Goal: Browse casually

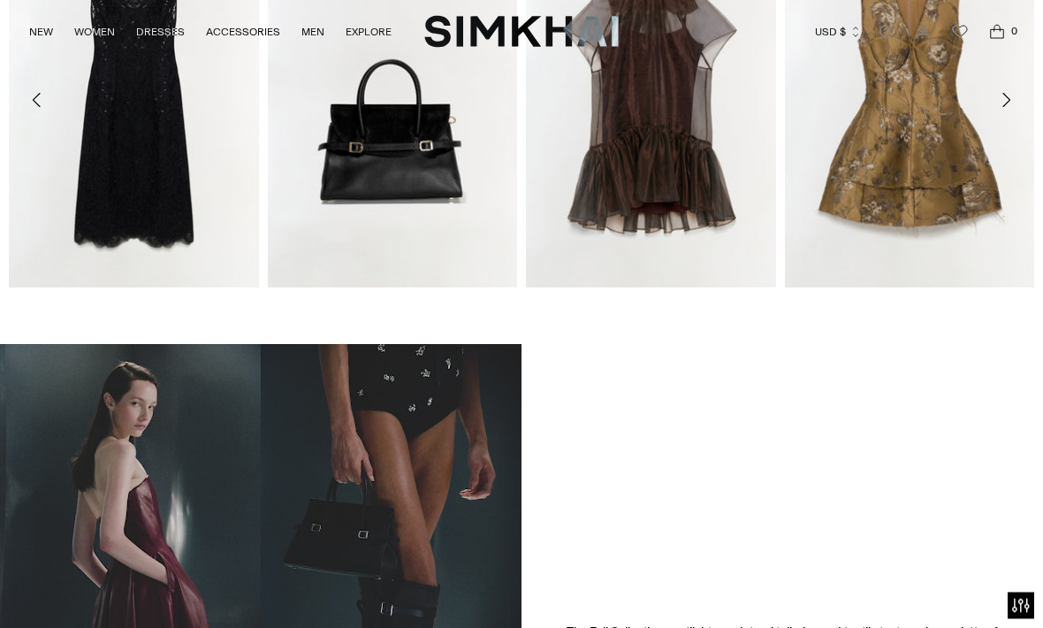
scroll to position [724, 0]
click at [1009, 106] on icon "Move to next carousel slide" at bounding box center [1005, 99] width 21 height 21
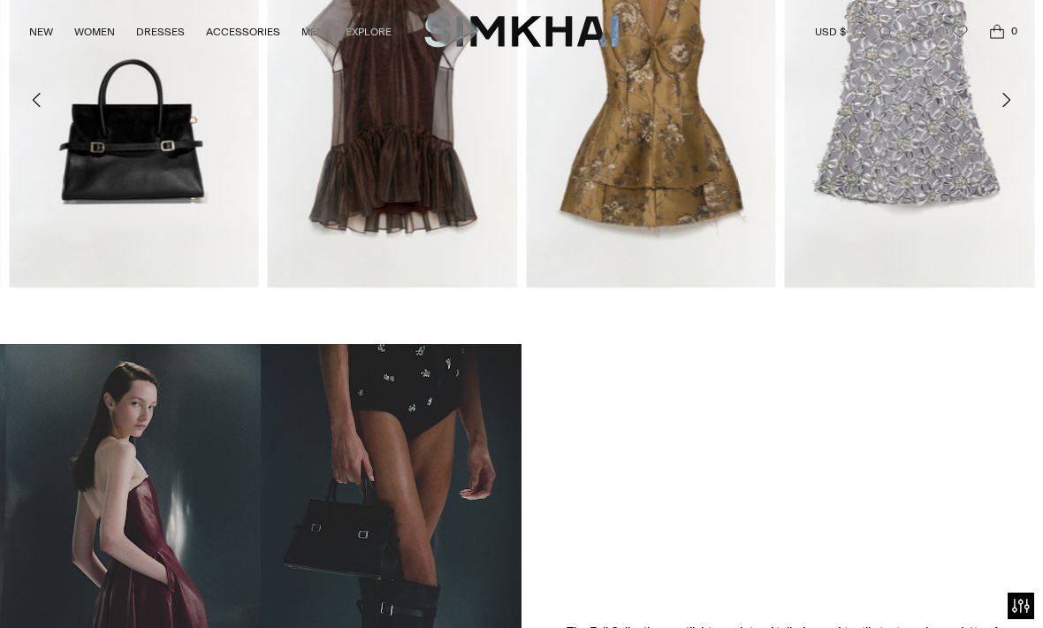
click at [1003, 105] on icon "Move to next carousel slide" at bounding box center [1005, 99] width 21 height 21
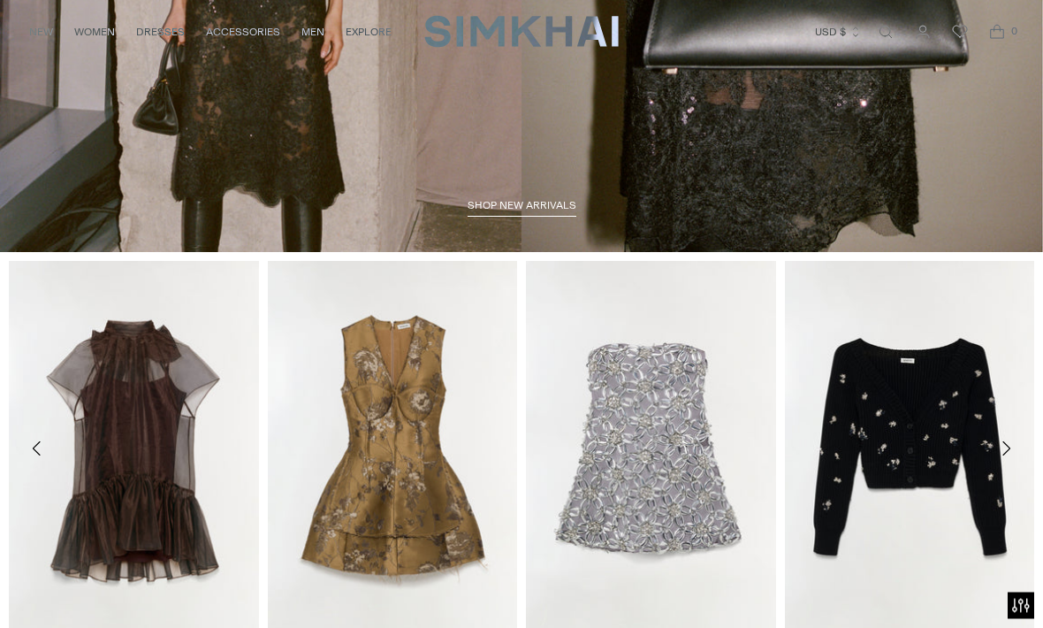
scroll to position [411, 0]
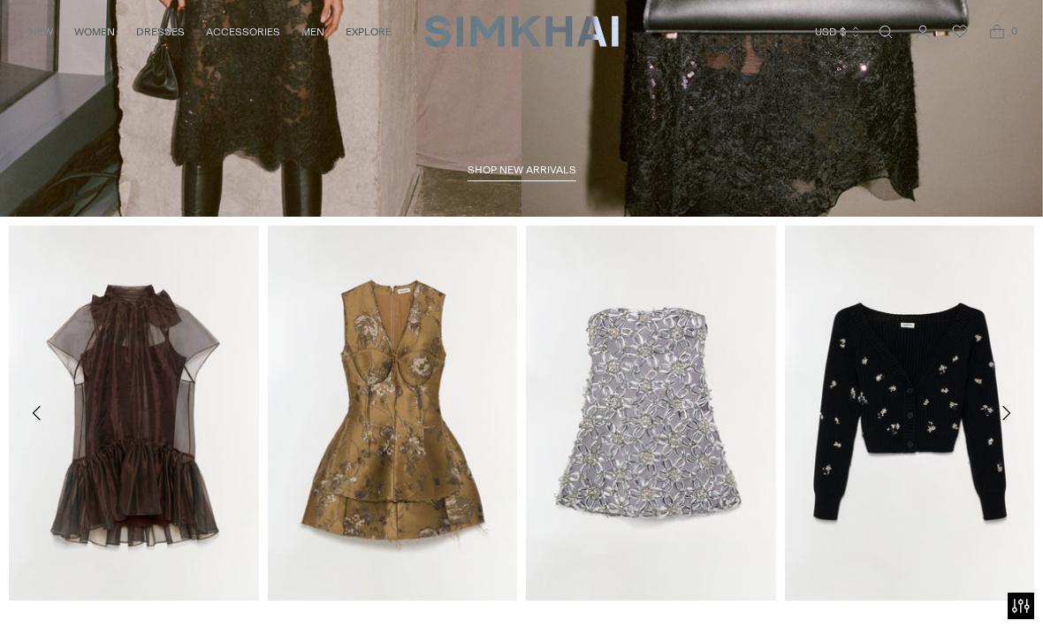
click at [1017, 420] on button "Move to next carousel slide" at bounding box center [1006, 412] width 39 height 39
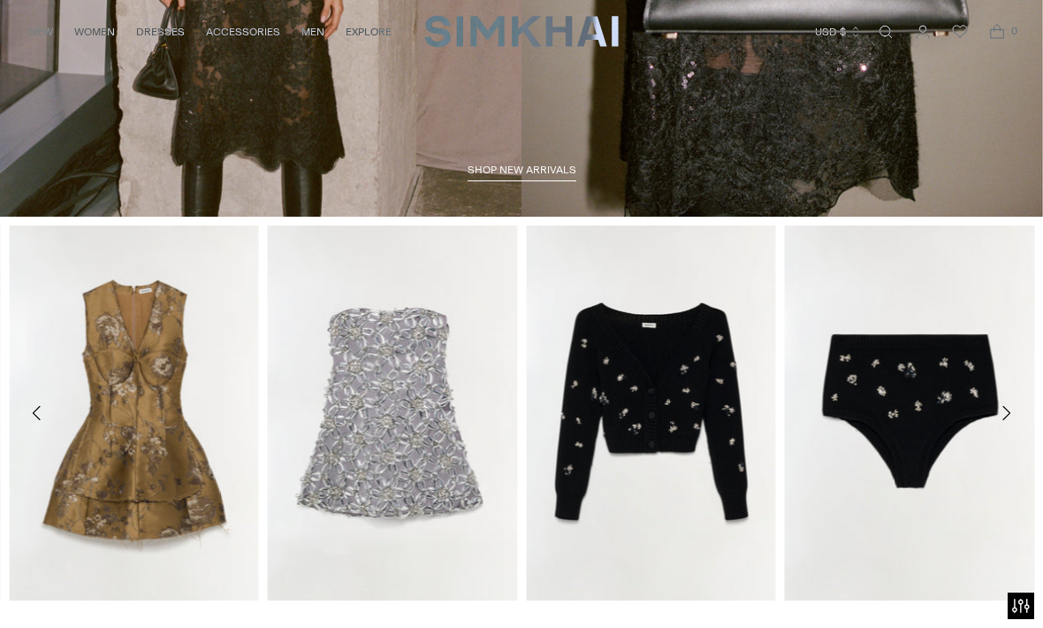
click at [1015, 415] on icon "Move to next carousel slide" at bounding box center [1005, 412] width 21 height 21
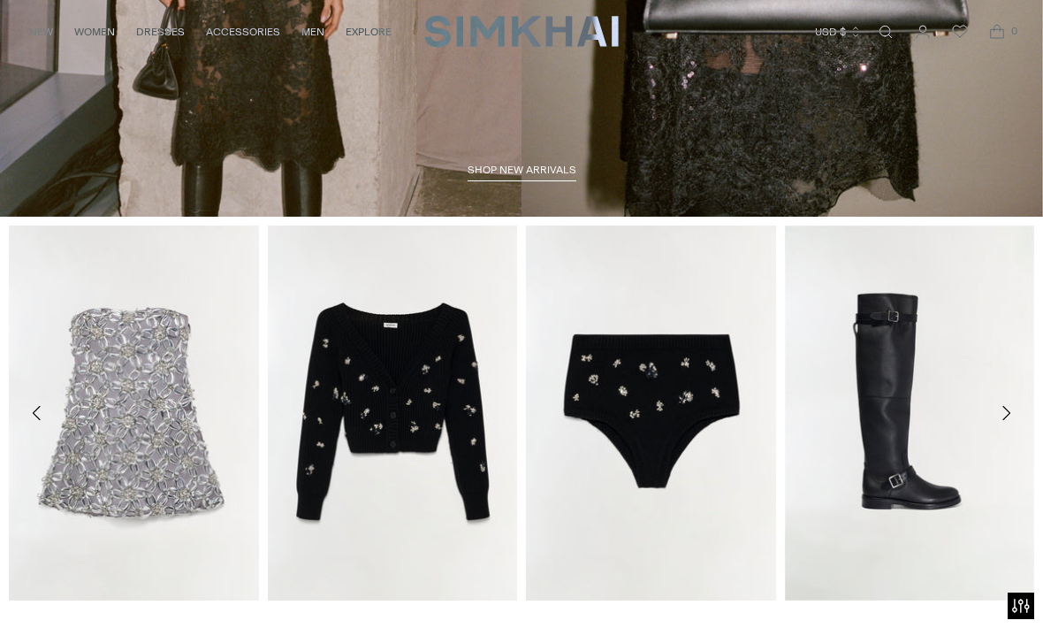
click at [1003, 424] on button "Move to next carousel slide" at bounding box center [1006, 412] width 39 height 39
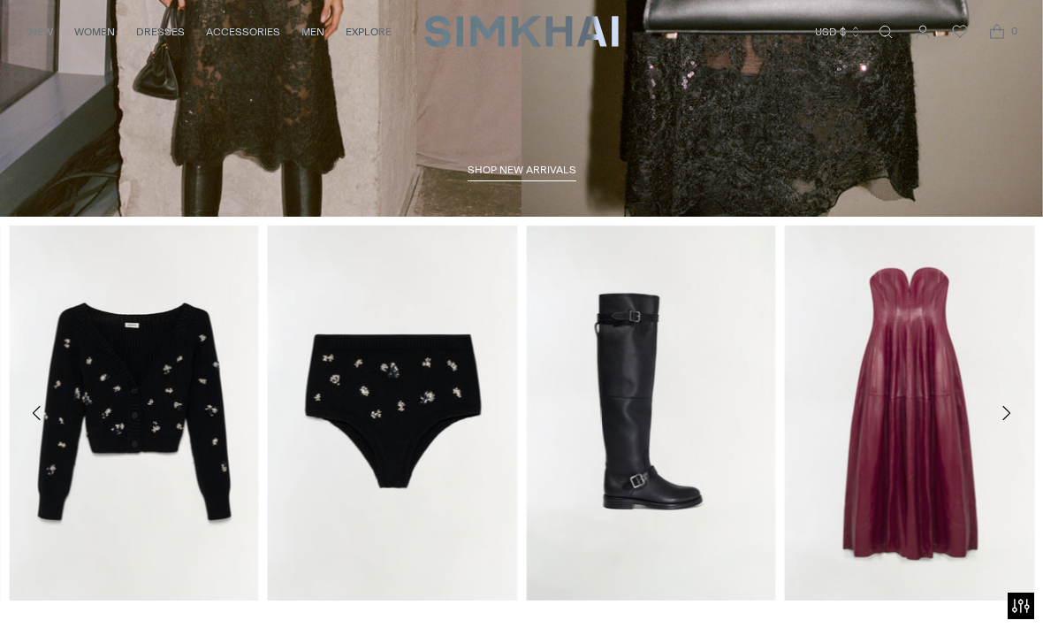
click at [1014, 404] on icon "Move to next carousel slide" at bounding box center [1005, 412] width 21 height 21
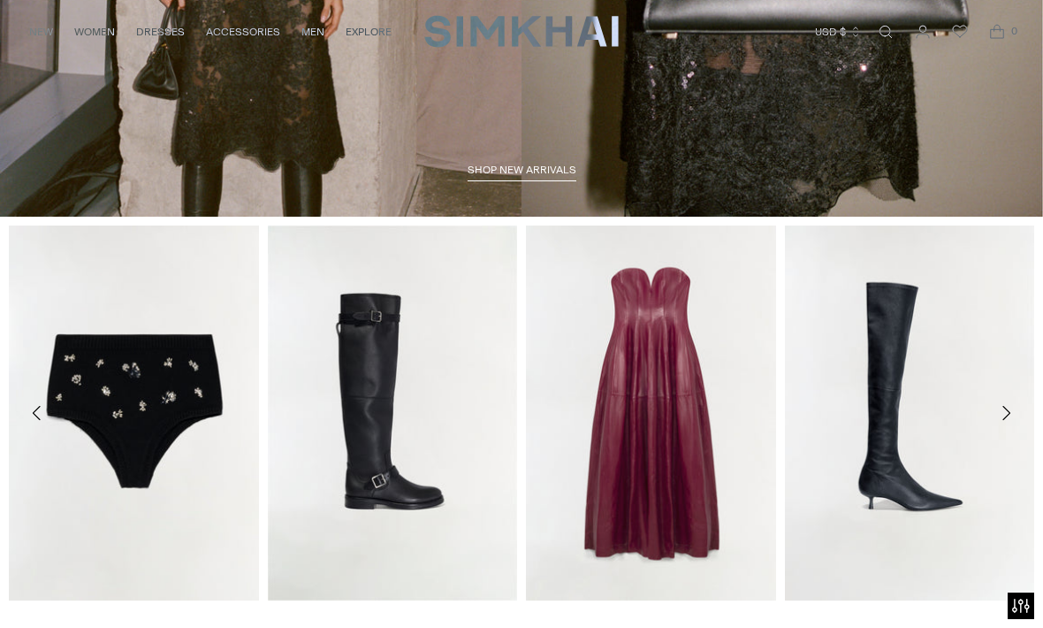
click at [1009, 416] on icon "Move to next carousel slide" at bounding box center [1005, 412] width 21 height 21
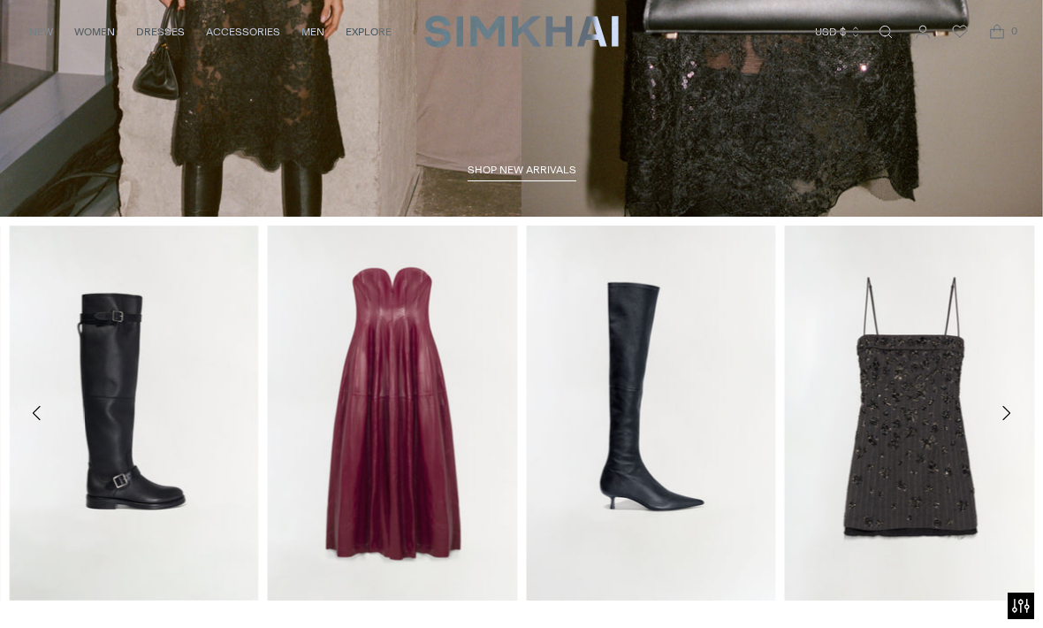
click at [1015, 416] on icon "Move to next carousel slide" at bounding box center [1005, 412] width 21 height 21
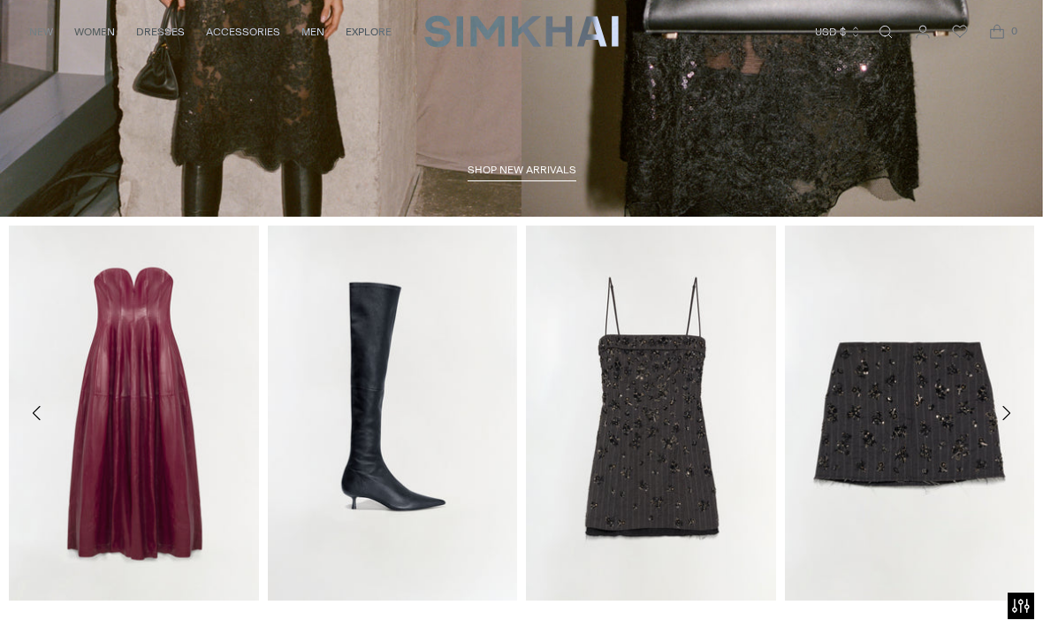
click at [1009, 421] on icon "Move to next carousel slide" at bounding box center [1005, 412] width 21 height 21
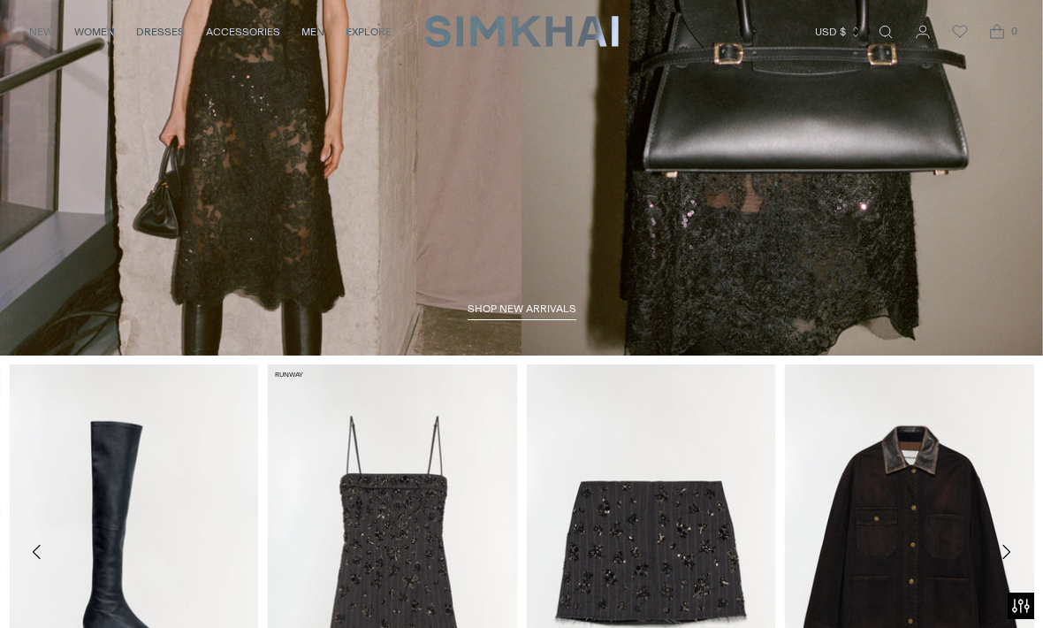
scroll to position [0, 0]
